Goal: Find specific page/section: Find specific page/section

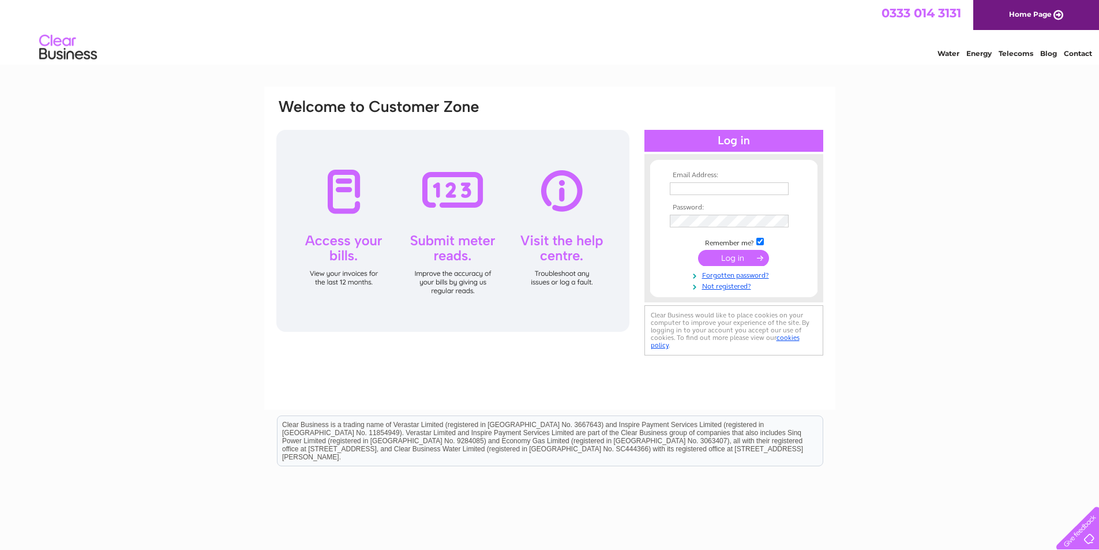
type input "les.mcarthur@deans.co.uk"
click at [730, 254] on input "submit" at bounding box center [733, 258] width 71 height 16
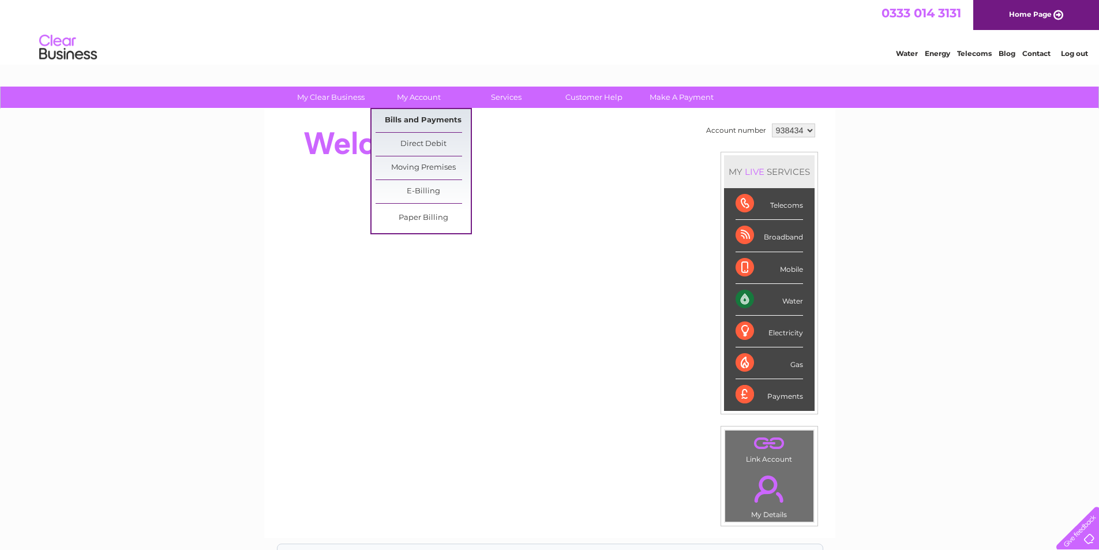
click at [414, 121] on link "Bills and Payments" at bounding box center [422, 120] width 95 height 23
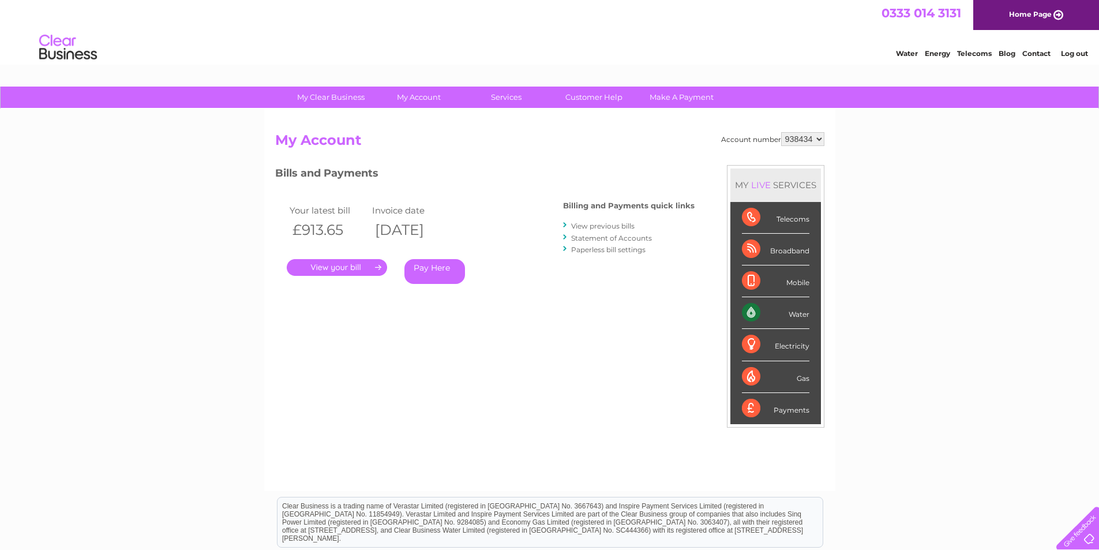
click at [339, 272] on link "." at bounding box center [337, 267] width 100 height 17
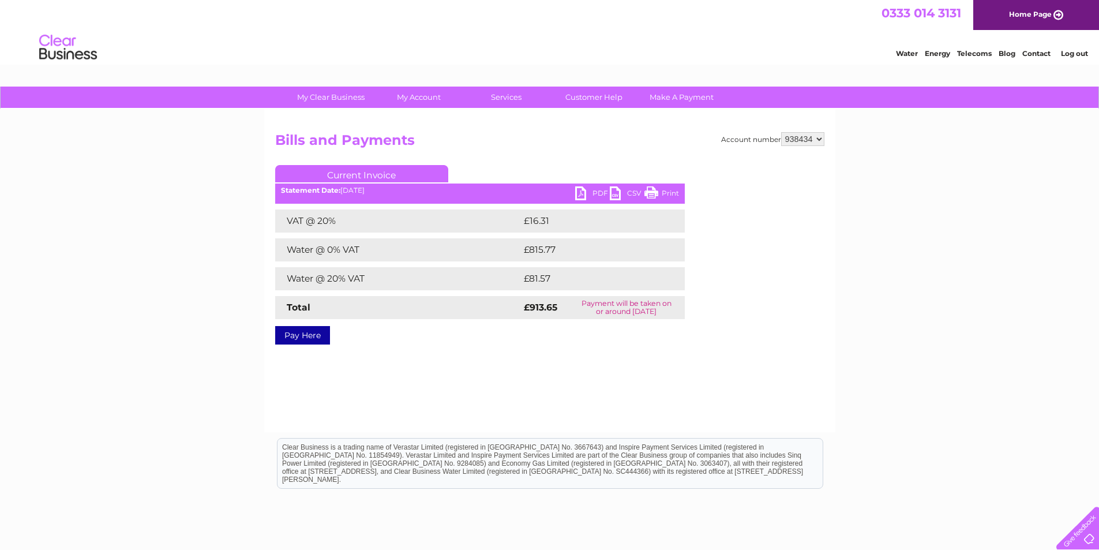
click at [592, 191] on link "PDF" at bounding box center [592, 194] width 35 height 17
